Goal: Navigation & Orientation: Go to known website

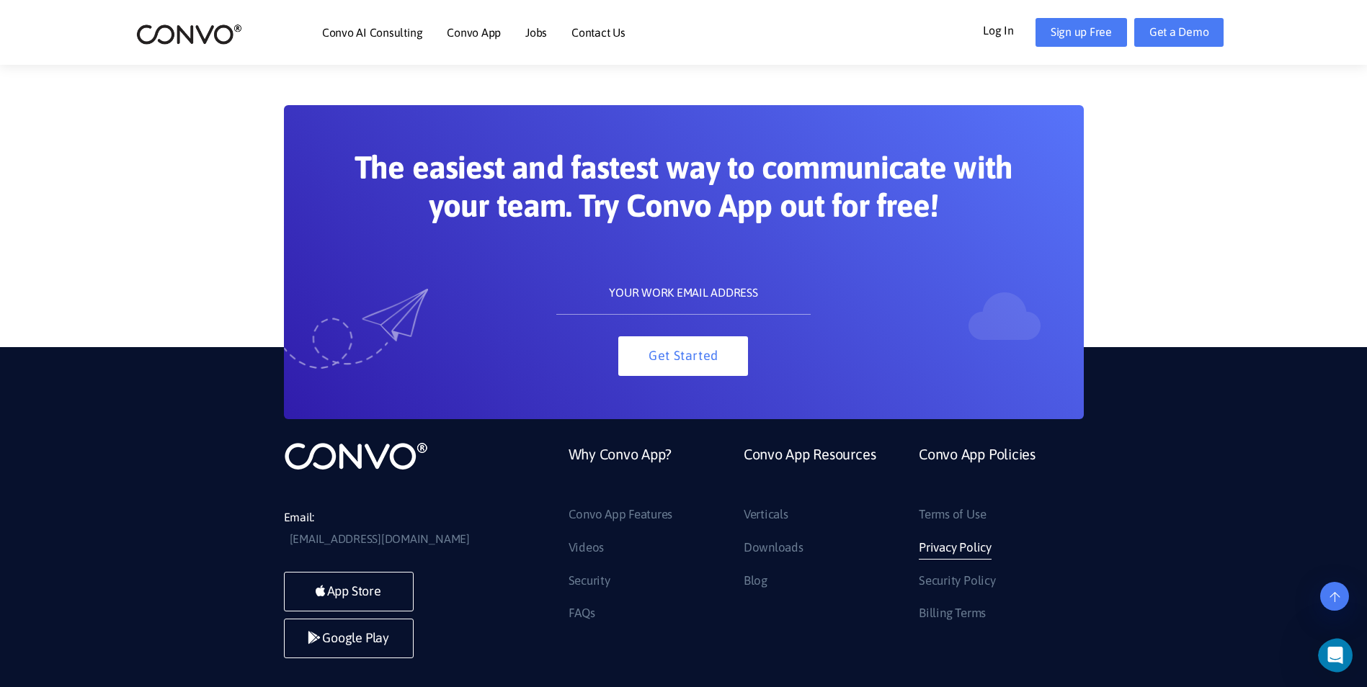
scroll to position [3185, 0]
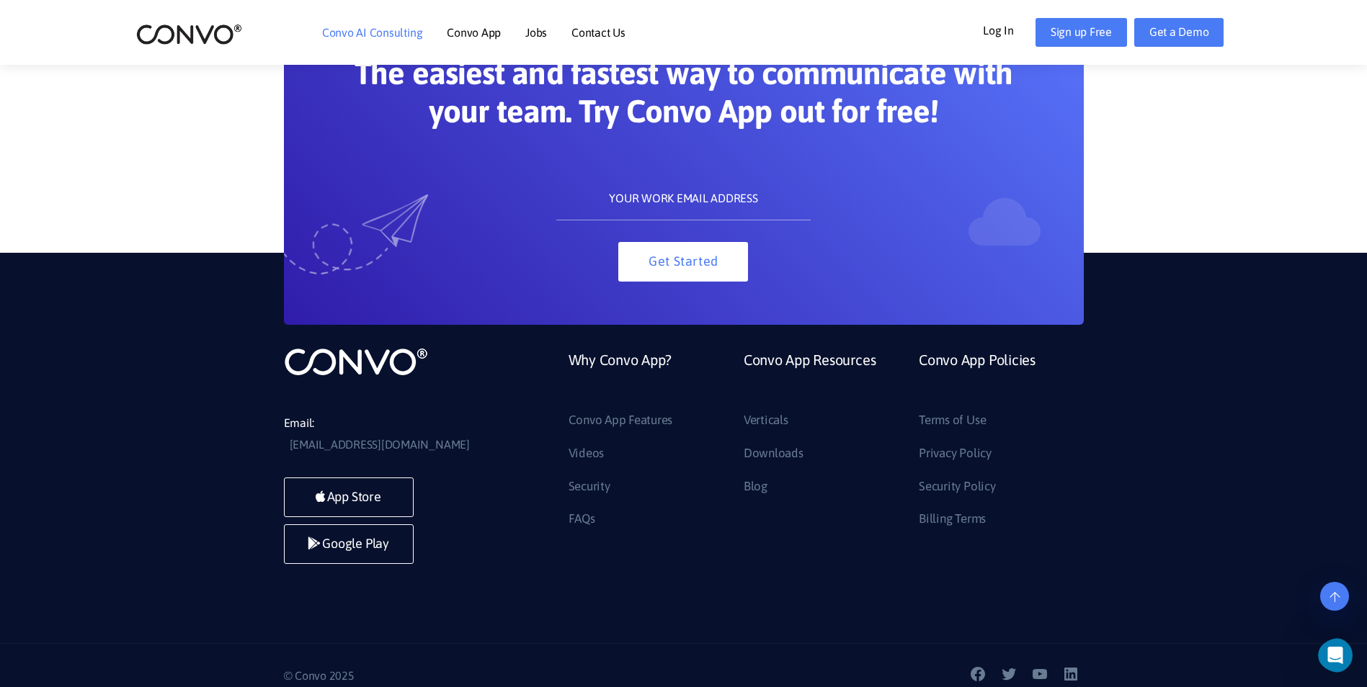
drag, startPoint x: 388, startPoint y: 48, endPoint x: 391, endPoint y: 31, distance: 16.8
click at [388, 44] on li "Convo AI Consulting" at bounding box center [372, 32] width 100 height 62
click at [392, 29] on link "Convo AI Consulting" at bounding box center [372, 33] width 100 height 12
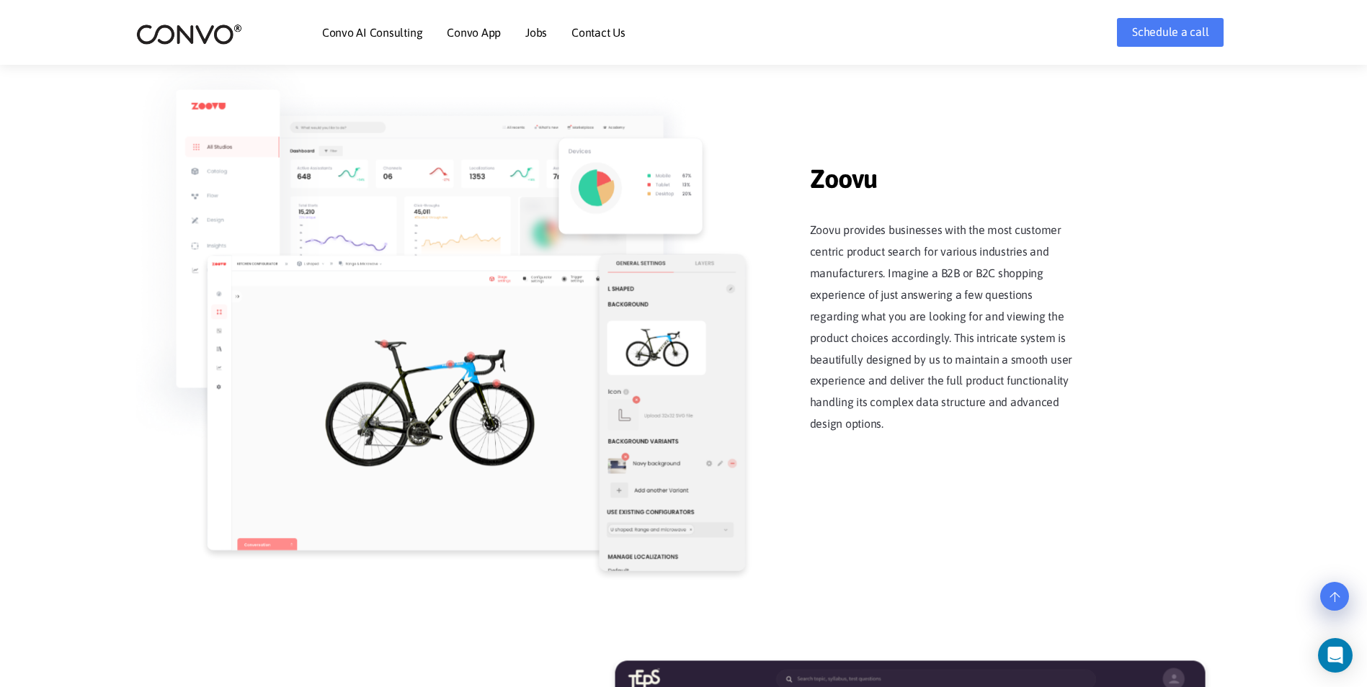
scroll to position [1801, 0]
